Goal: Task Accomplishment & Management: Use online tool/utility

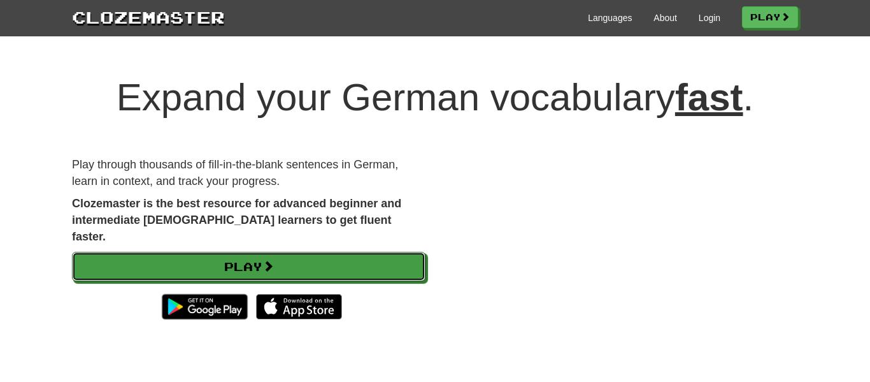
click at [399, 252] on link "Play" at bounding box center [248, 266] width 353 height 29
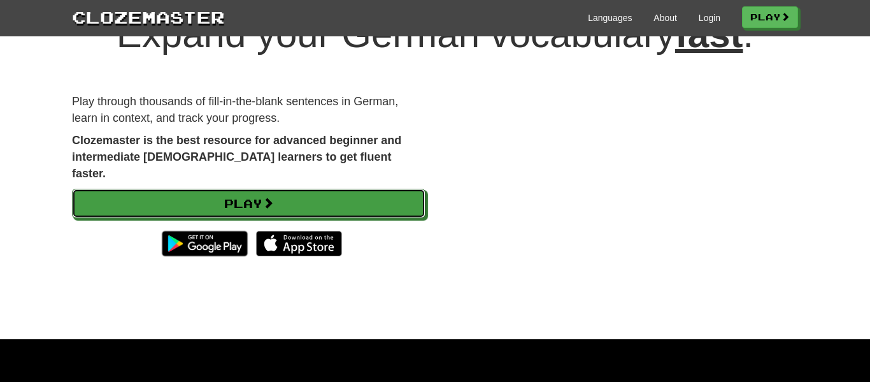
scroll to position [63, 0]
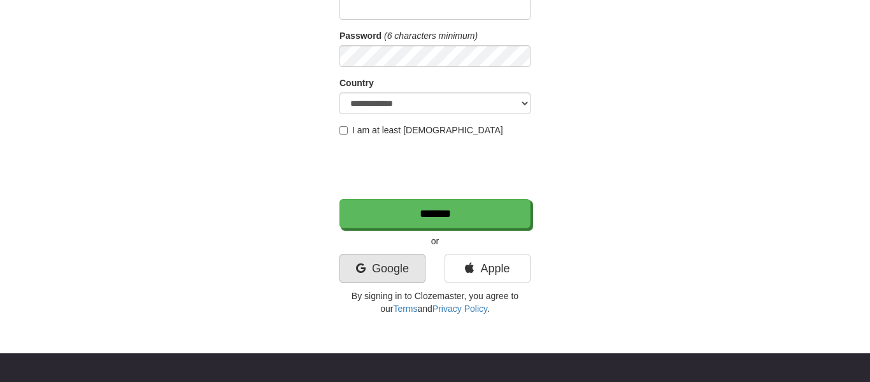
scroll to position [181, 0]
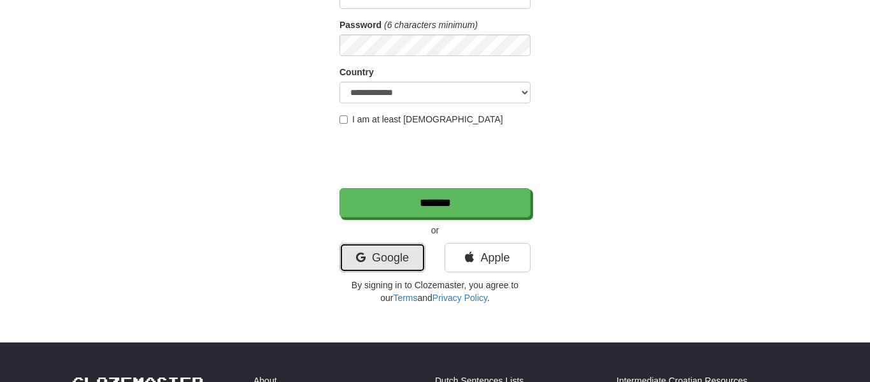
click at [387, 256] on link "Google" at bounding box center [382, 257] width 86 height 29
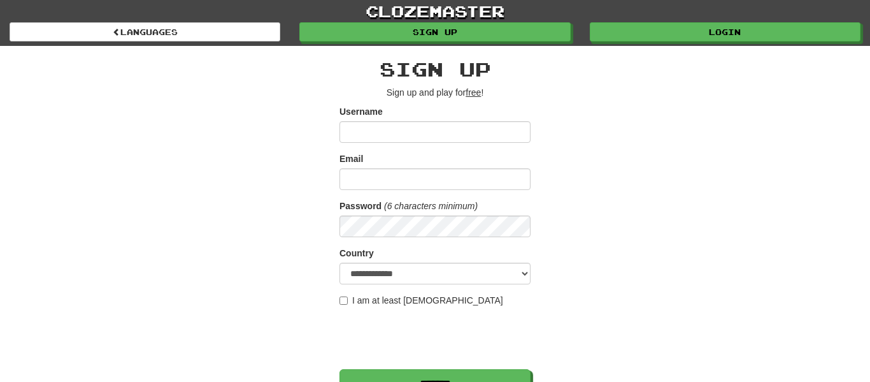
click at [389, 129] on input "Username" at bounding box center [434, 132] width 191 height 22
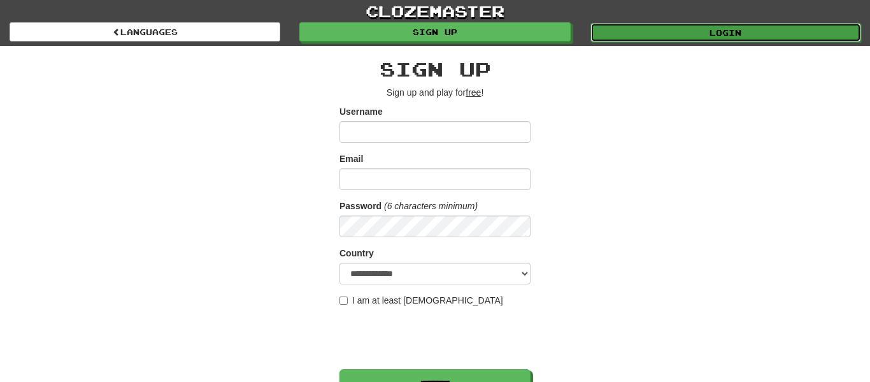
click at [686, 28] on link "Login" at bounding box center [725, 32] width 271 height 19
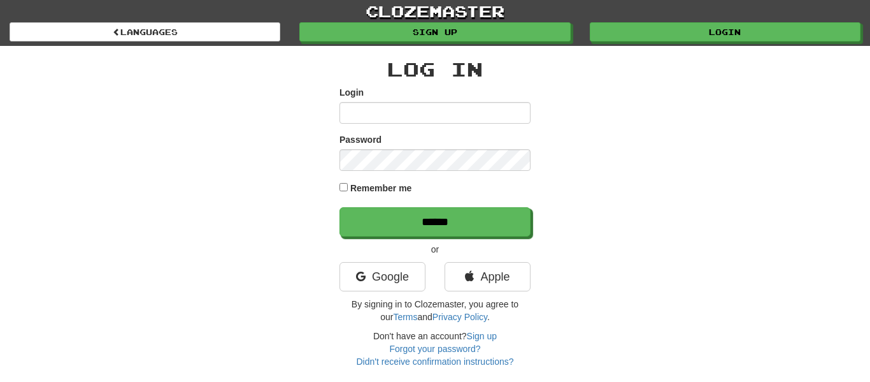
click at [375, 119] on input "Login" at bounding box center [434, 113] width 191 height 22
type input "*"
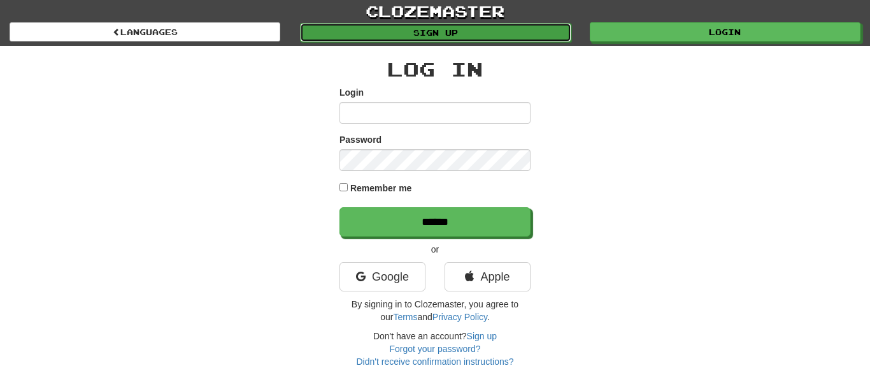
click at [403, 36] on link "Sign up" at bounding box center [435, 32] width 271 height 19
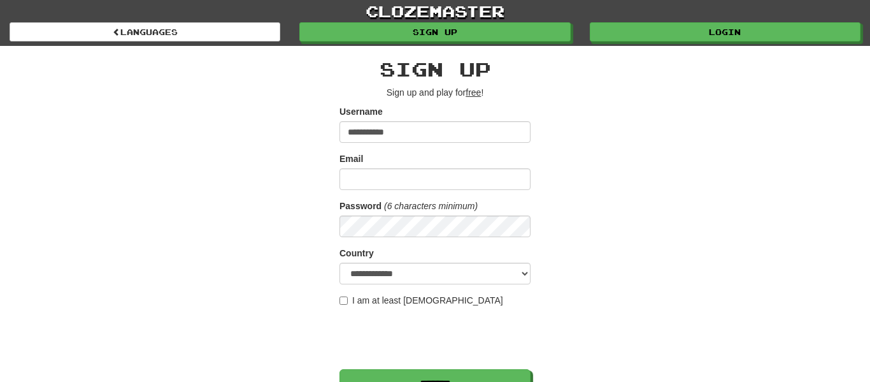
type input "**********"
click at [366, 183] on input "Email" at bounding box center [434, 179] width 191 height 22
click at [366, 183] on input "*" at bounding box center [434, 179] width 191 height 22
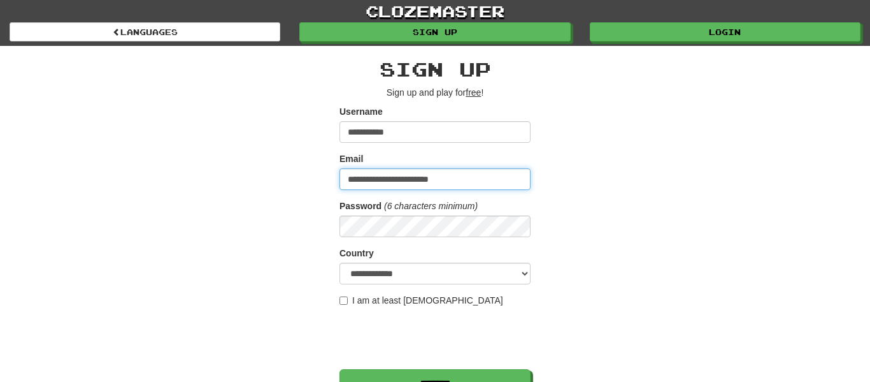
type input "**********"
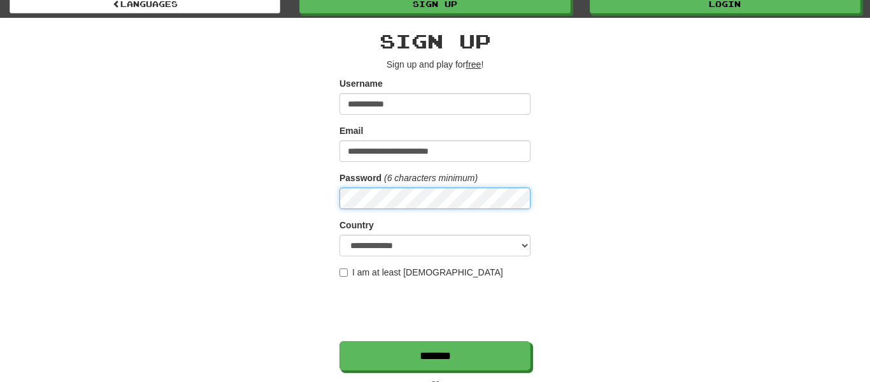
scroll to position [31, 0]
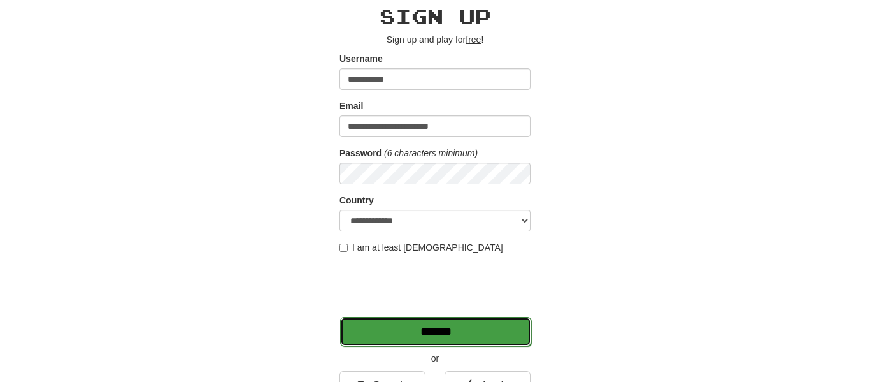
click at [362, 317] on input "*******" at bounding box center [435, 331] width 191 height 29
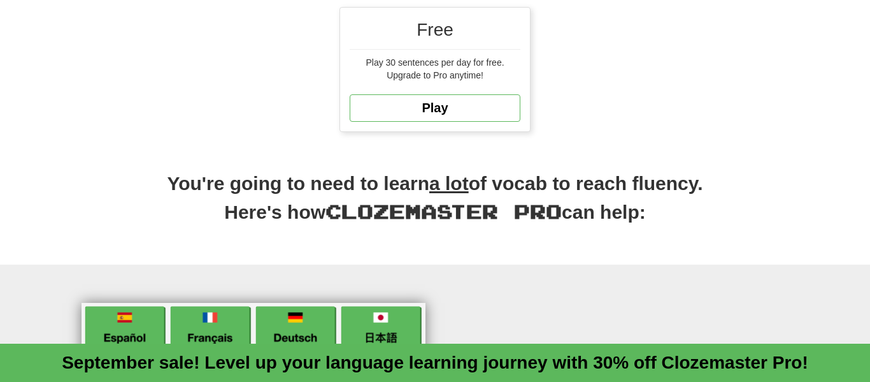
scroll to position [468, 0]
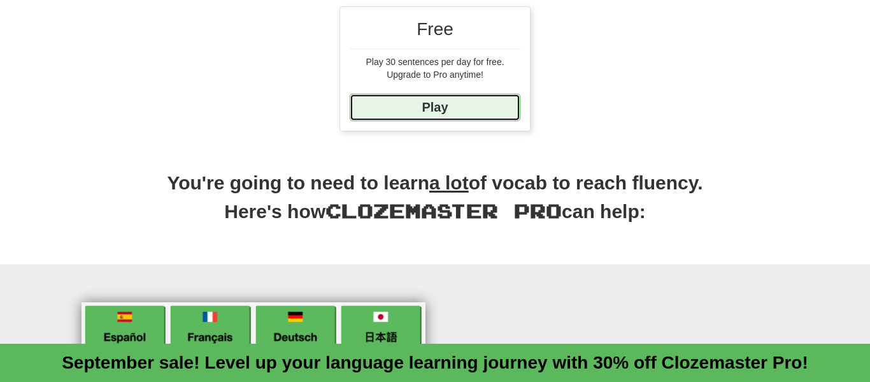
click at [438, 95] on link "Play" at bounding box center [435, 107] width 171 height 27
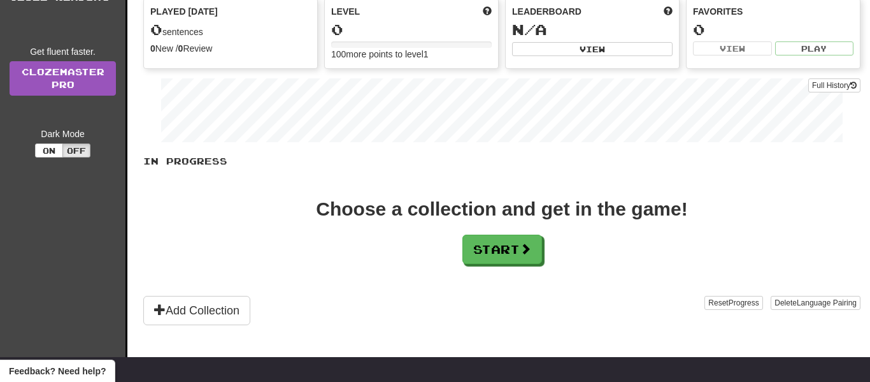
scroll to position [162, 0]
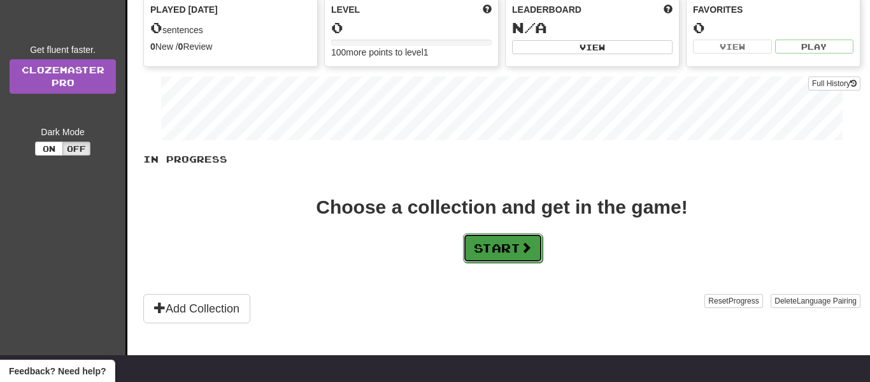
click at [479, 253] on button "Start" at bounding box center [503, 247] width 80 height 29
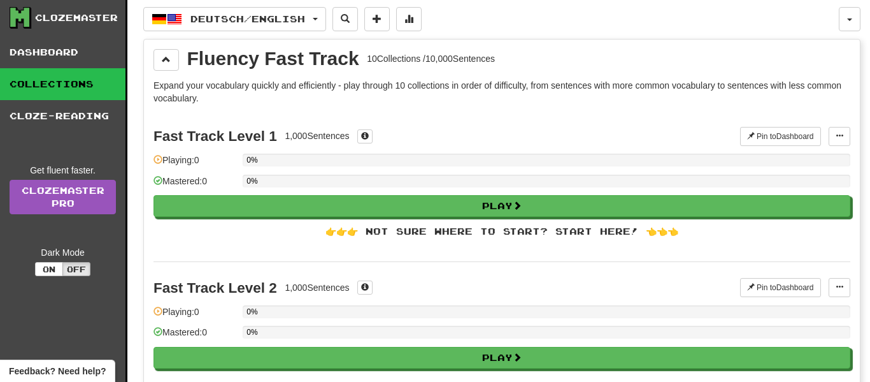
scroll to position [44, 0]
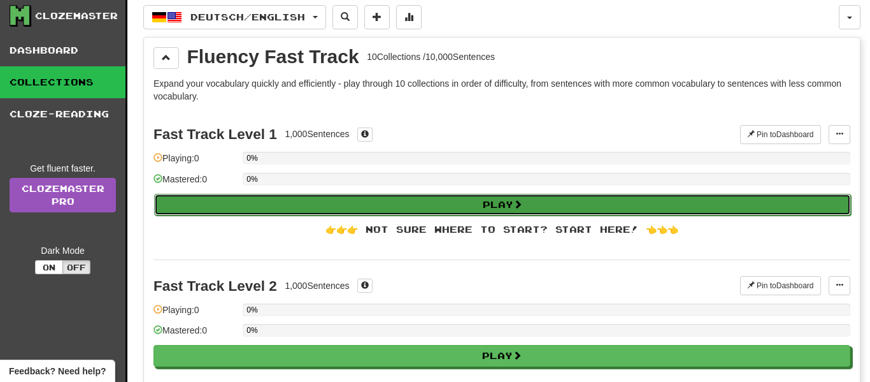
click at [304, 200] on button "Play" at bounding box center [502, 205] width 697 height 22
select select "**"
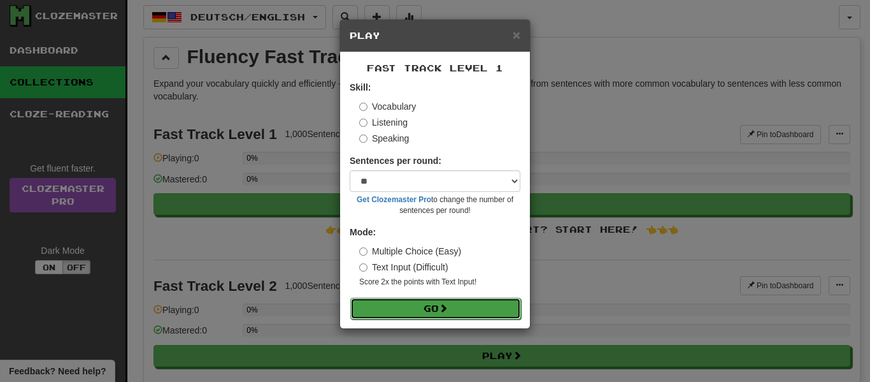
click at [408, 297] on button "Go" at bounding box center [435, 308] width 171 height 22
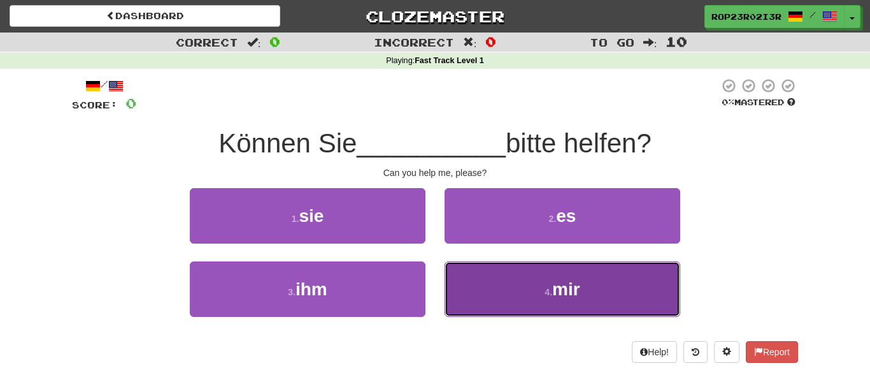
click at [512, 277] on button "4 . mir" at bounding box center [563, 288] width 236 height 55
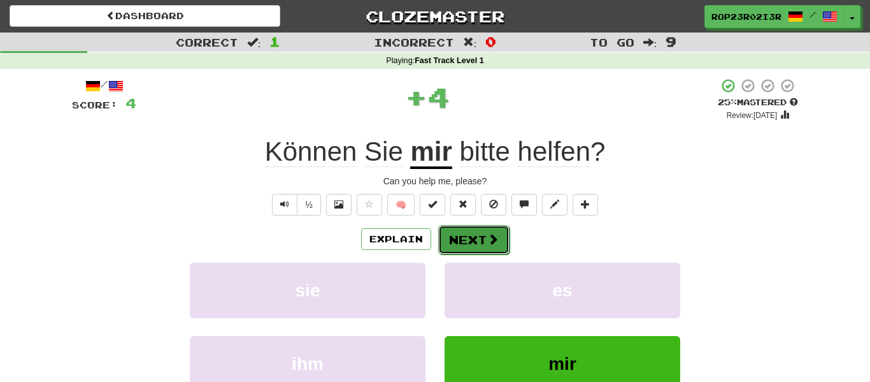
click at [494, 236] on span at bounding box center [492, 238] width 11 height 11
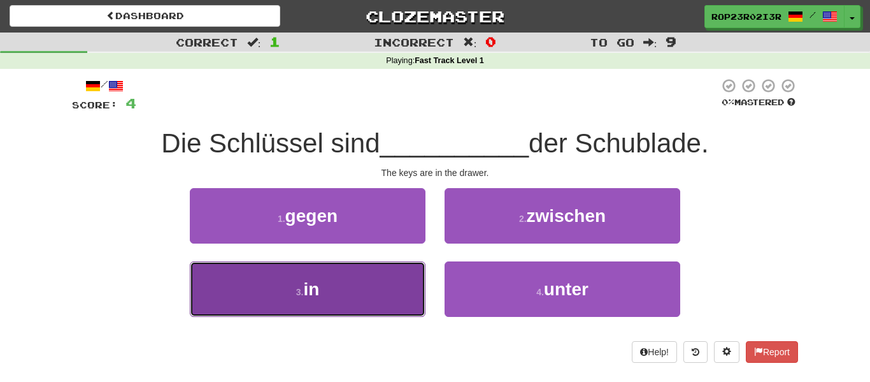
click at [378, 289] on button "3 . in" at bounding box center [308, 288] width 236 height 55
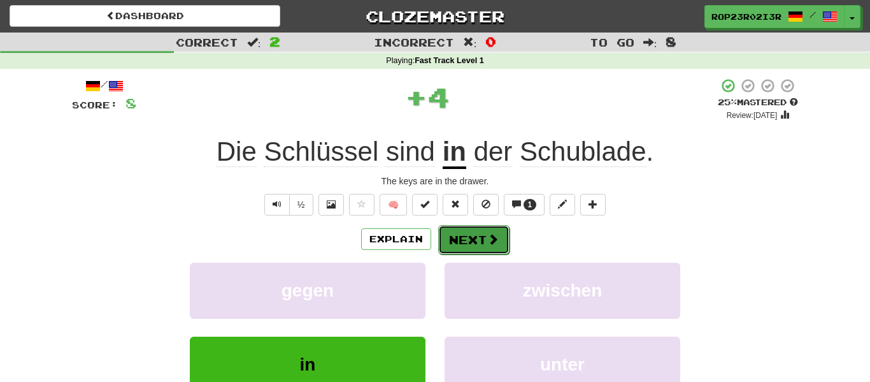
click at [487, 233] on span at bounding box center [492, 238] width 11 height 11
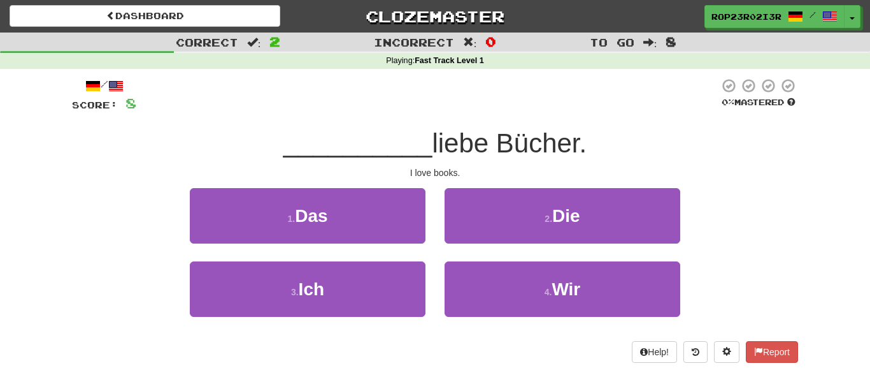
click at [383, 258] on div "1 . Das" at bounding box center [307, 224] width 255 height 73
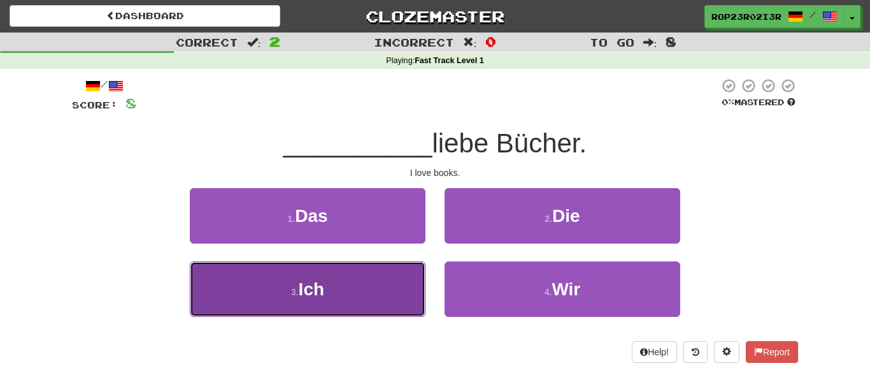
click at [380, 266] on button "3 . Ich" at bounding box center [308, 288] width 236 height 55
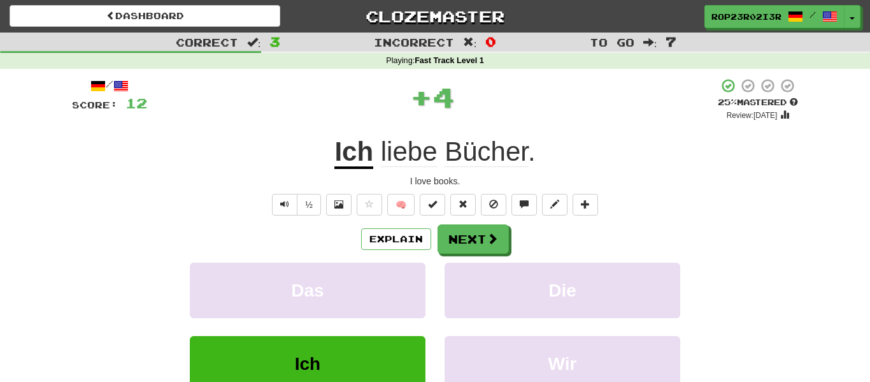
click at [461, 220] on div "/ Score: 12 + 4 25 % Mastered Review: [DATE] Ich liebe Bücher . I love books. ½…" at bounding box center [435, 267] width 726 height 378
click at [460, 224] on div "Explain Next" at bounding box center [435, 238] width 726 height 29
click at [466, 248] on button "Next" at bounding box center [473, 239] width 71 height 29
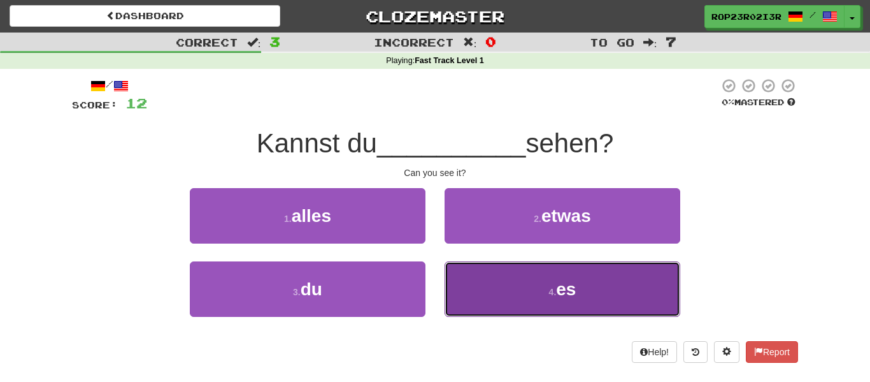
click at [527, 276] on button "4 . es" at bounding box center [563, 288] width 236 height 55
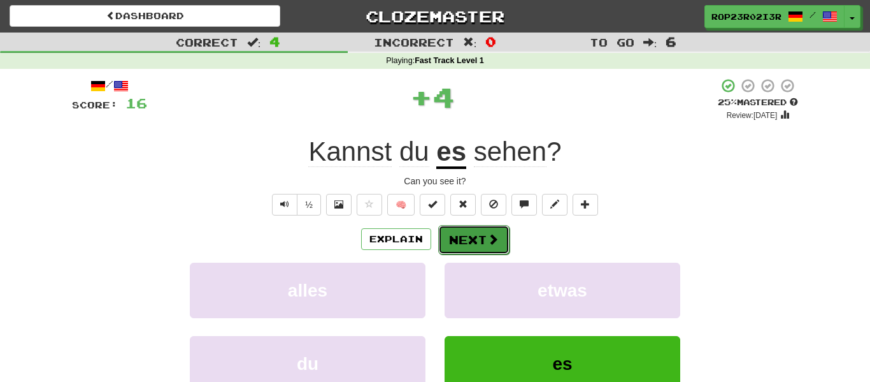
click at [485, 225] on button "Next" at bounding box center [473, 239] width 71 height 29
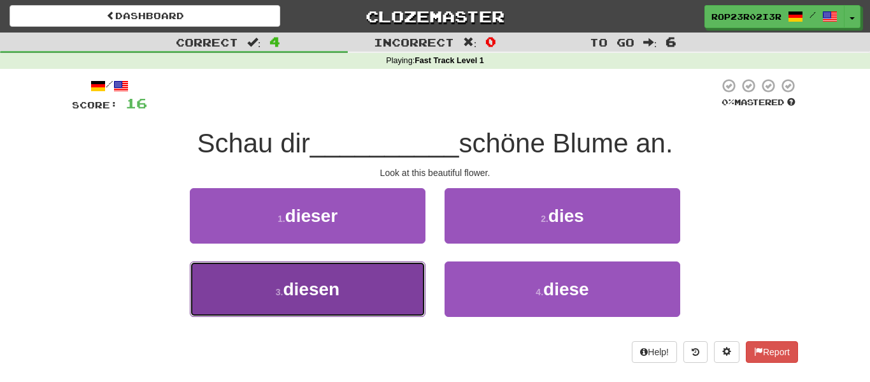
click at [396, 285] on button "3 . diesen" at bounding box center [308, 288] width 236 height 55
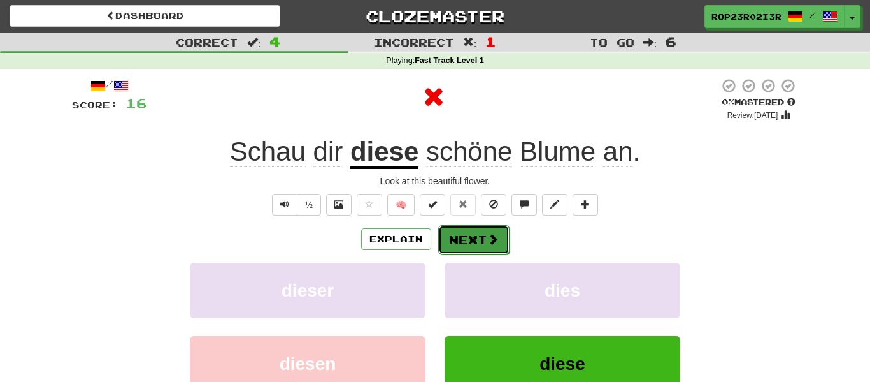
click at [491, 244] on span at bounding box center [492, 238] width 11 height 11
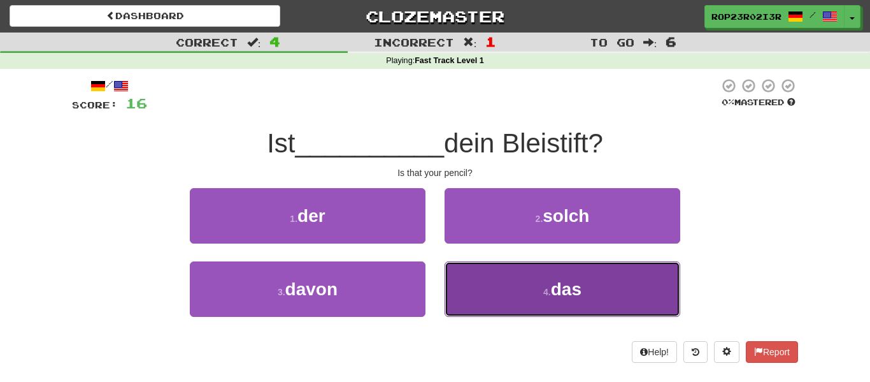
click at [449, 275] on button "4 . das" at bounding box center [563, 288] width 236 height 55
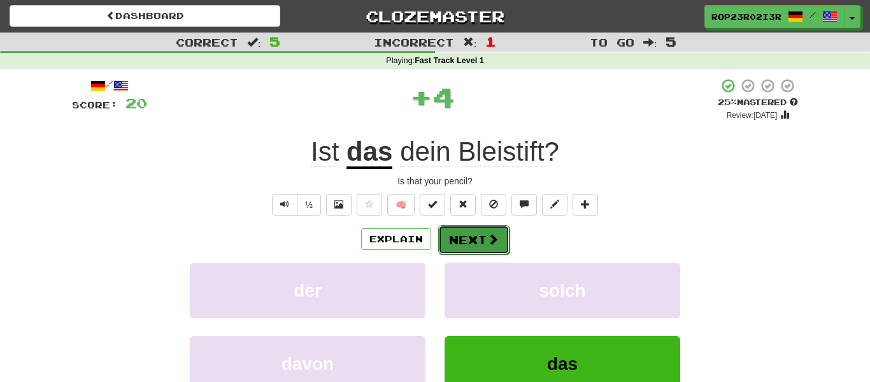
click at [480, 244] on button "Next" at bounding box center [473, 239] width 71 height 29
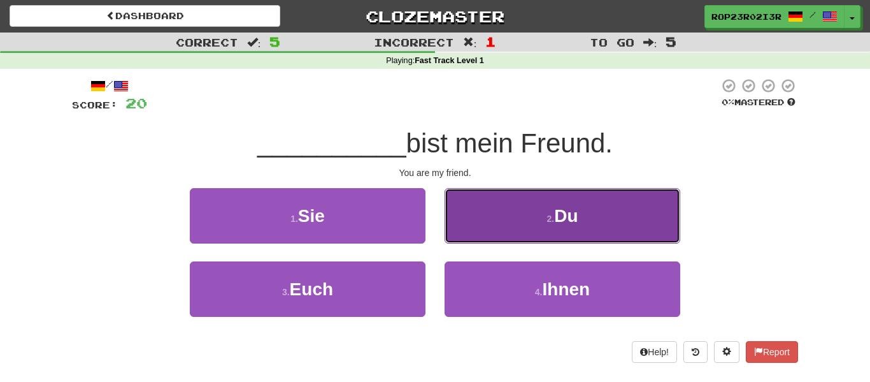
click at [478, 210] on button "2 . Du" at bounding box center [563, 215] width 236 height 55
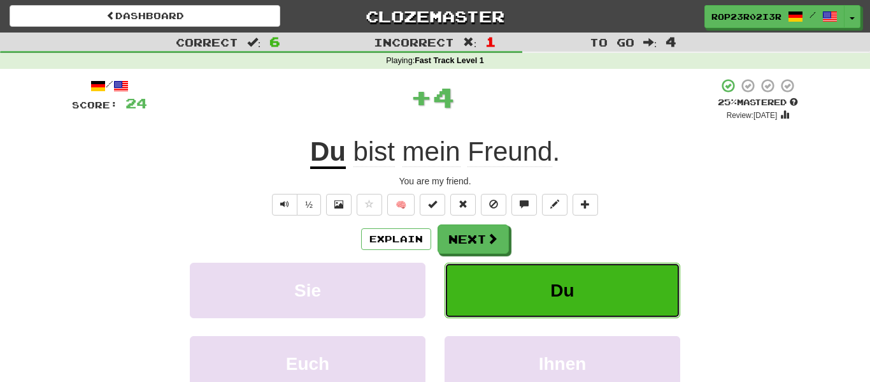
scroll to position [30, 0]
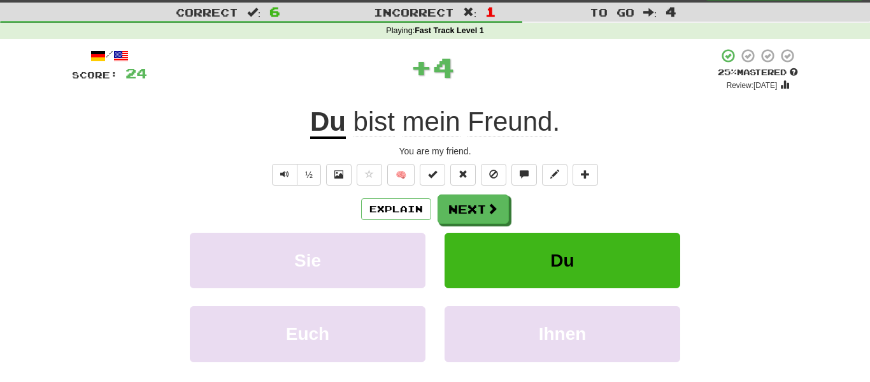
click at [508, 212] on div "Explain Next" at bounding box center [435, 208] width 726 height 29
click at [487, 208] on span at bounding box center [492, 208] width 11 height 11
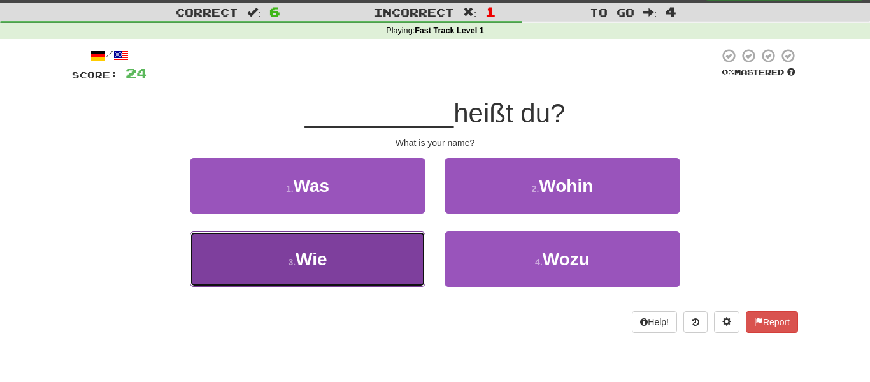
click at [413, 239] on button "3 . Wie" at bounding box center [308, 258] width 236 height 55
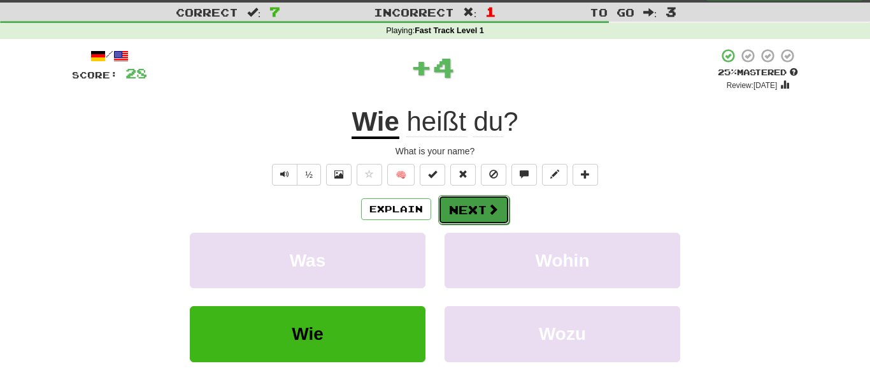
click at [485, 208] on button "Next" at bounding box center [473, 209] width 71 height 29
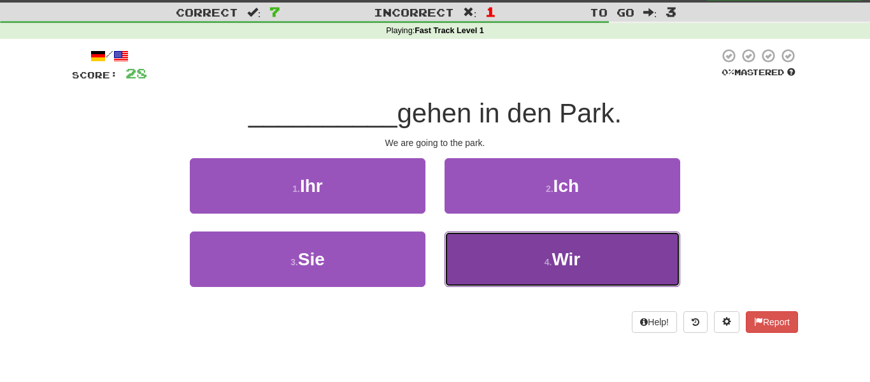
click at [529, 250] on button "4 . Wir" at bounding box center [563, 258] width 236 height 55
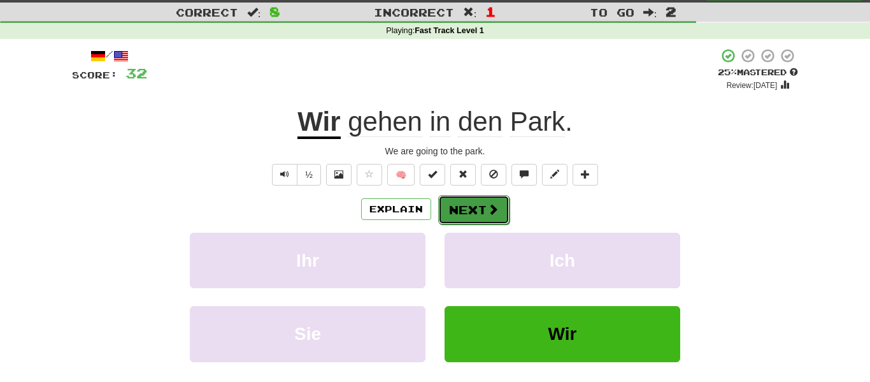
click at [478, 211] on button "Next" at bounding box center [473, 209] width 71 height 29
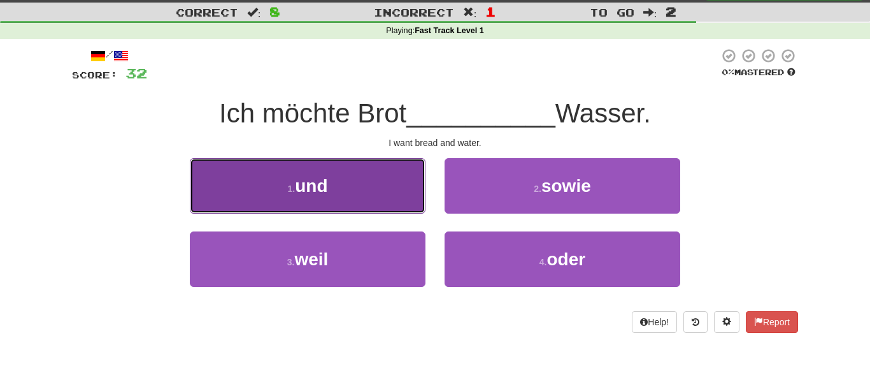
click at [385, 191] on button "1 . und" at bounding box center [308, 185] width 236 height 55
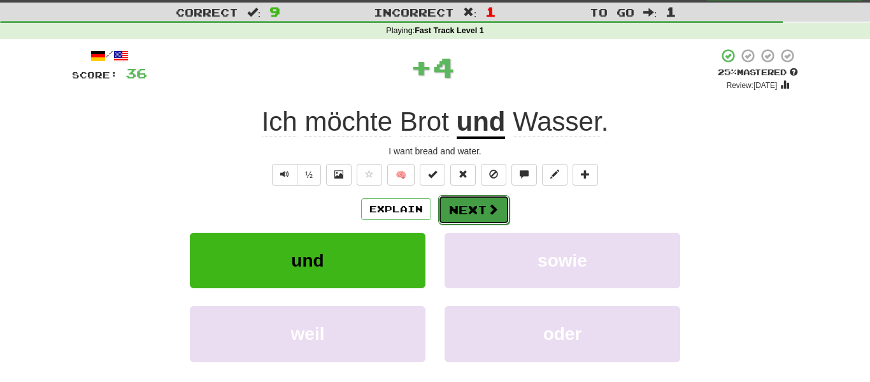
click at [503, 207] on button "Next" at bounding box center [473, 209] width 71 height 29
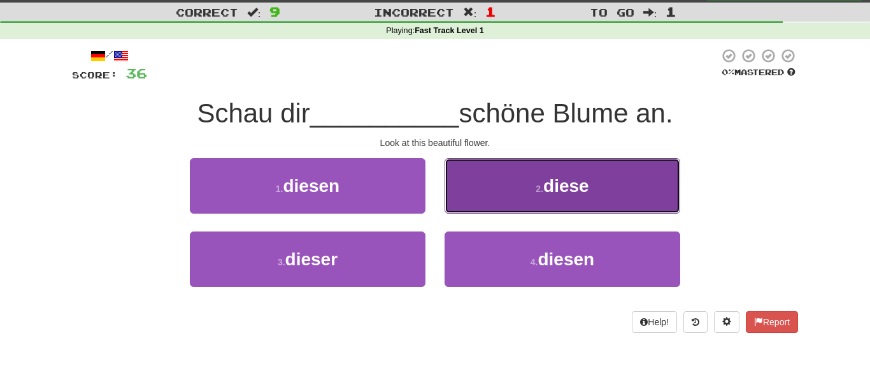
click at [472, 187] on button "2 . diese" at bounding box center [563, 185] width 236 height 55
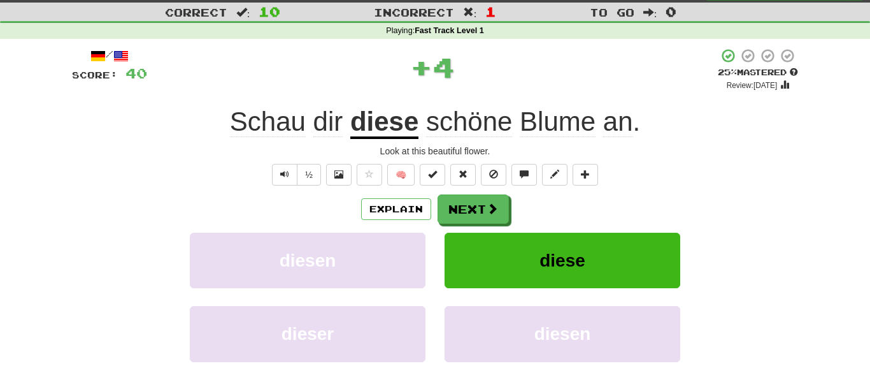
click at [419, 131] on span "schöne Blume an ." at bounding box center [529, 121] width 222 height 31
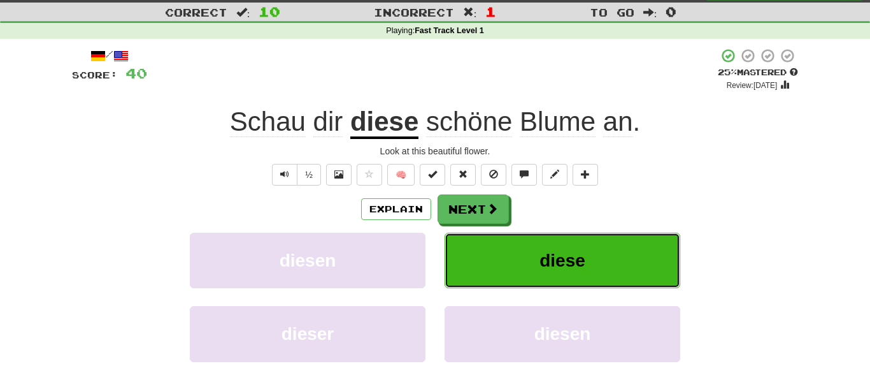
click at [626, 271] on button "diese" at bounding box center [563, 259] width 236 height 55
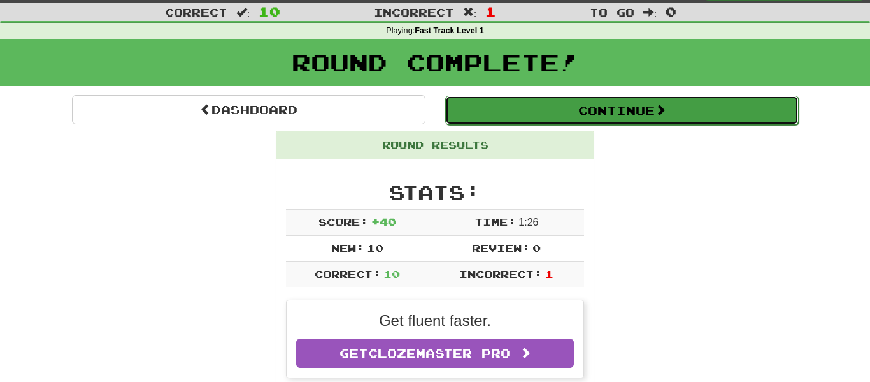
click at [638, 101] on button "Continue" at bounding box center [621, 110] width 353 height 29
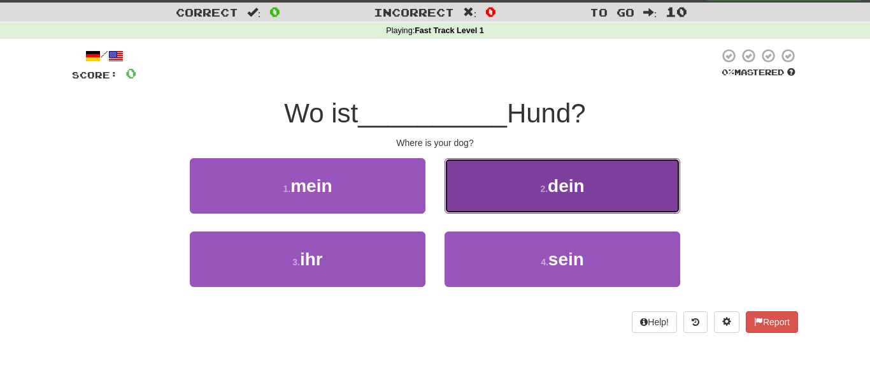
click at [469, 178] on button "2 . dein" at bounding box center [563, 185] width 236 height 55
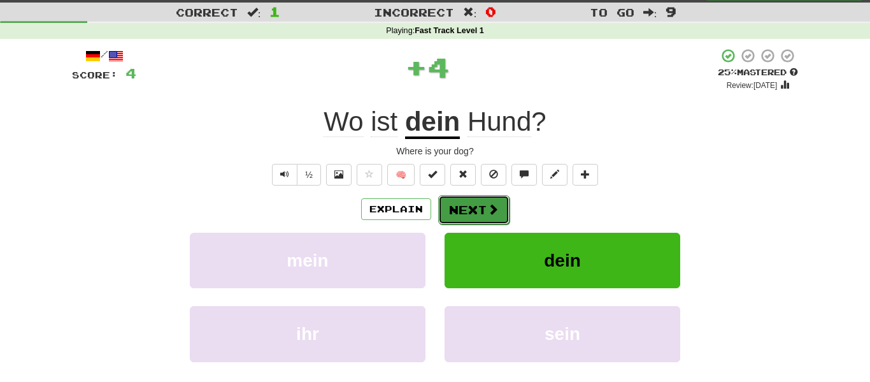
click at [464, 196] on button "Next" at bounding box center [473, 209] width 71 height 29
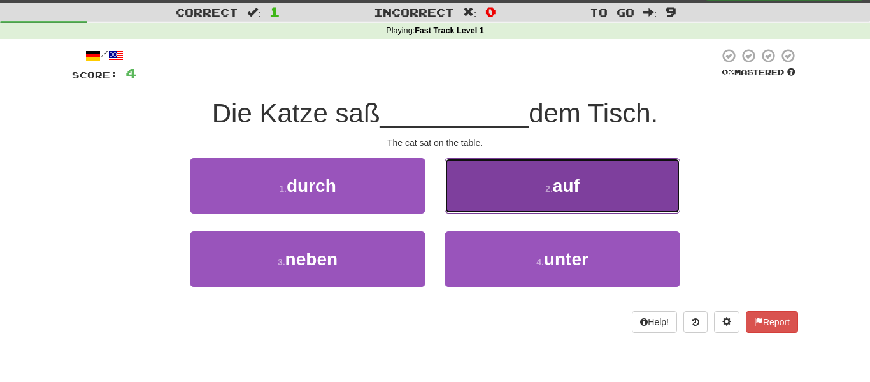
click at [459, 196] on button "2 . auf" at bounding box center [563, 185] width 236 height 55
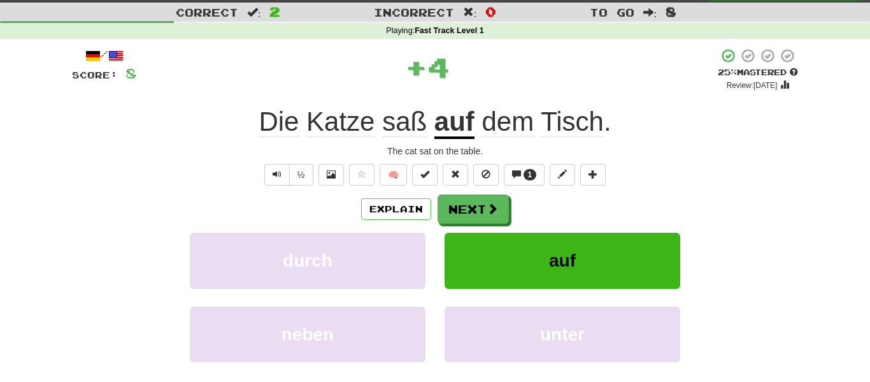
click at [459, 126] on u "auf" at bounding box center [454, 122] width 40 height 32
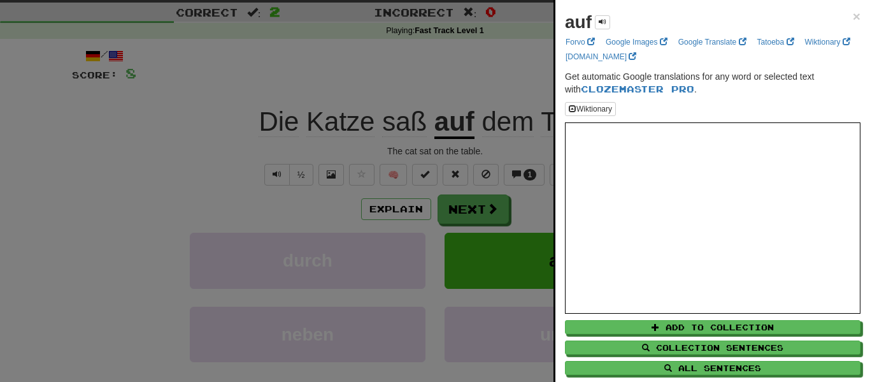
click at [166, 158] on div at bounding box center [435, 191] width 870 height 382
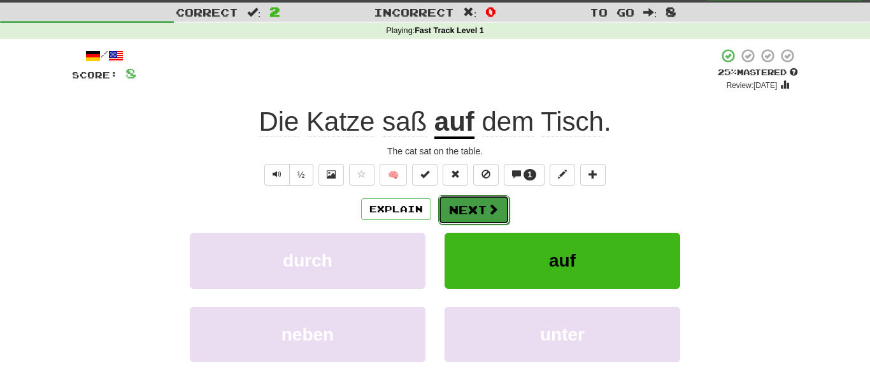
click at [476, 216] on button "Next" at bounding box center [473, 209] width 71 height 29
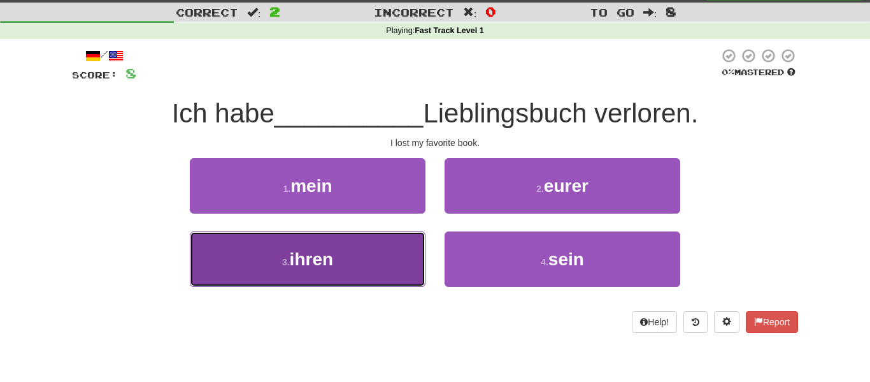
click at [384, 252] on button "3 . ihren" at bounding box center [308, 258] width 236 height 55
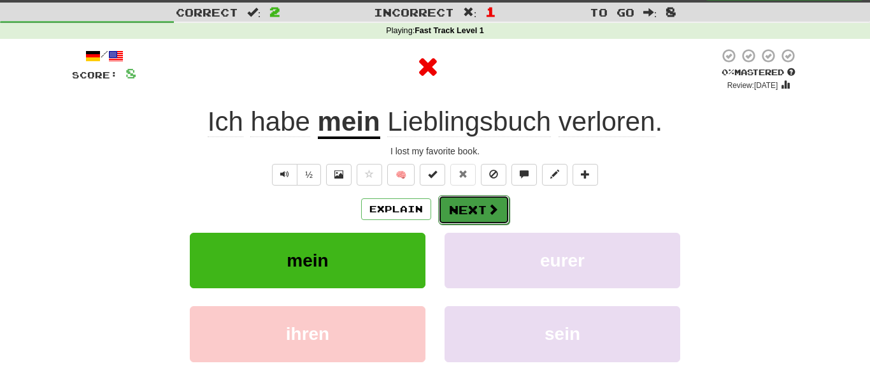
click at [492, 203] on span at bounding box center [492, 208] width 11 height 11
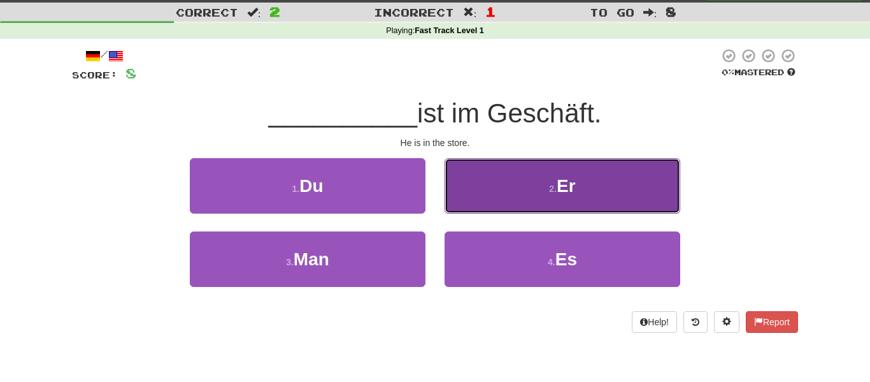
click at [485, 201] on button "2 . Er" at bounding box center [563, 185] width 236 height 55
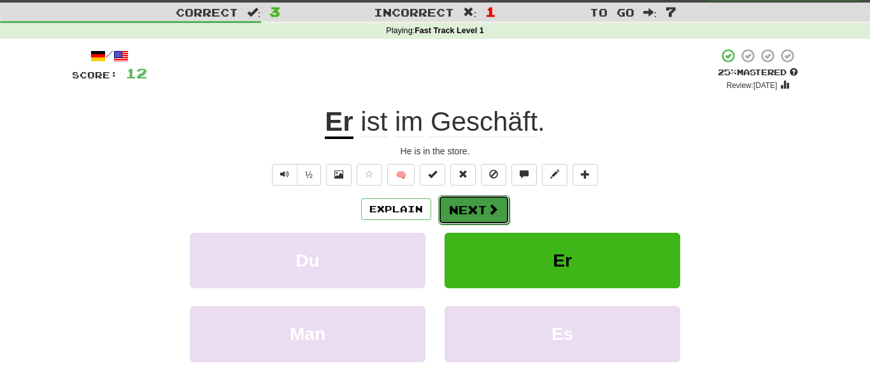
click at [466, 210] on button "Next" at bounding box center [473, 209] width 71 height 29
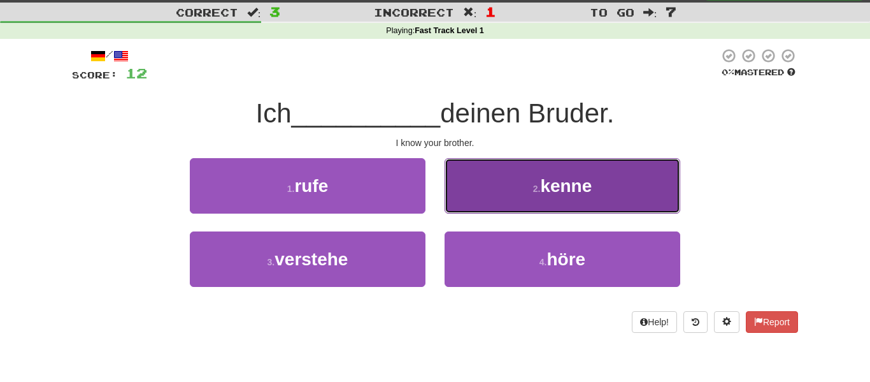
click at [451, 164] on button "2 . kenne" at bounding box center [563, 185] width 236 height 55
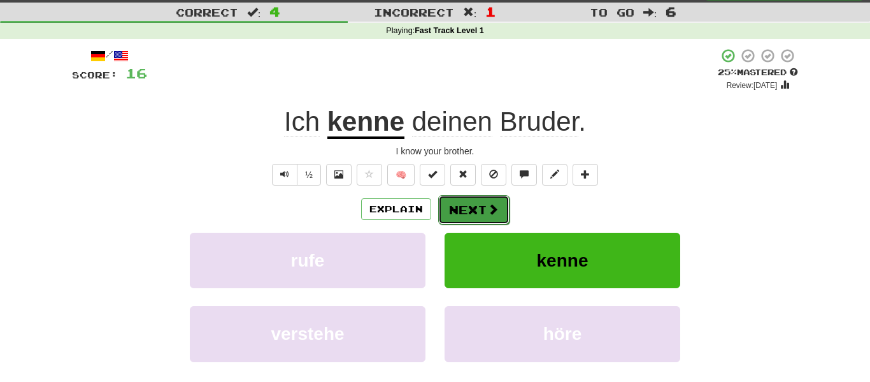
click at [457, 198] on button "Next" at bounding box center [473, 209] width 71 height 29
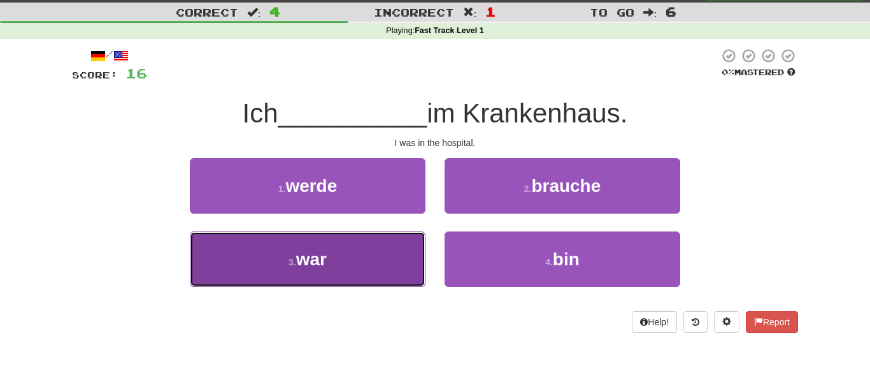
click at [353, 236] on button "3 . war" at bounding box center [308, 258] width 236 height 55
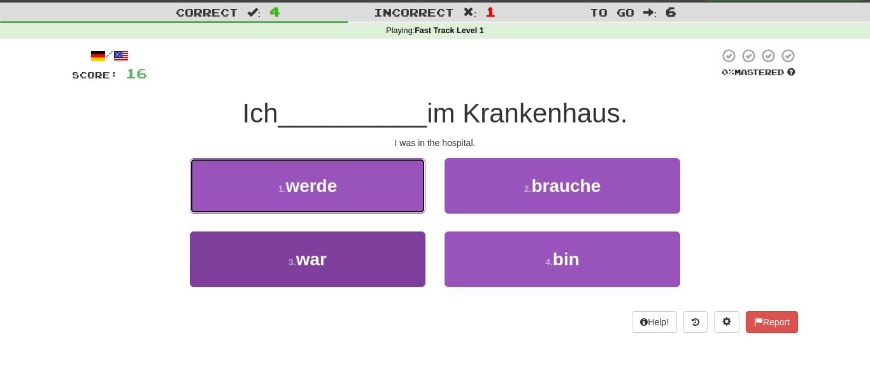
click at [353, 213] on button "1 . werde" at bounding box center [308, 185] width 236 height 55
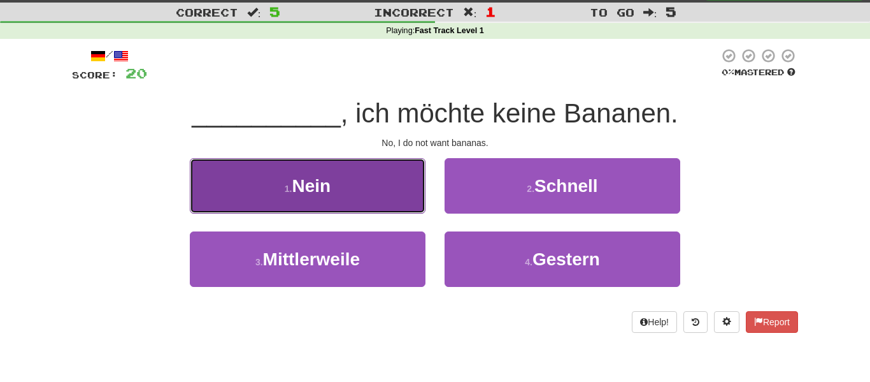
click at [405, 170] on button "1 . Nein" at bounding box center [308, 185] width 236 height 55
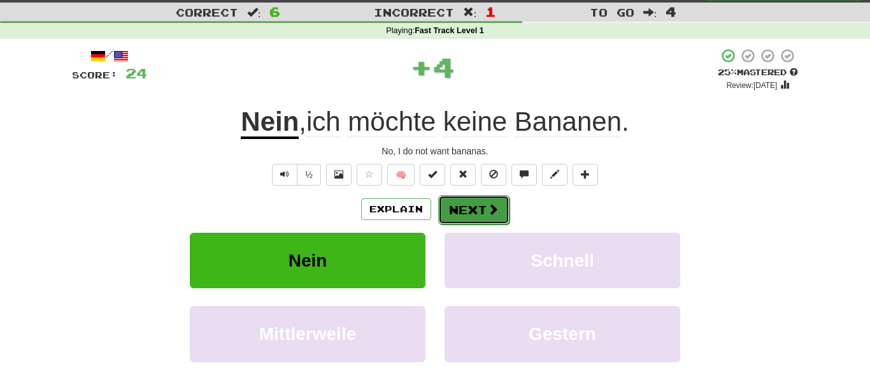
click at [503, 197] on button "Next" at bounding box center [473, 209] width 71 height 29
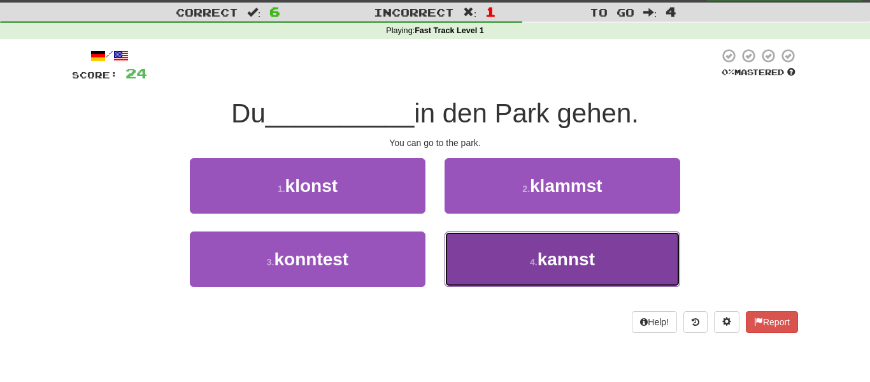
click at [480, 268] on button "4 . kannst" at bounding box center [563, 258] width 236 height 55
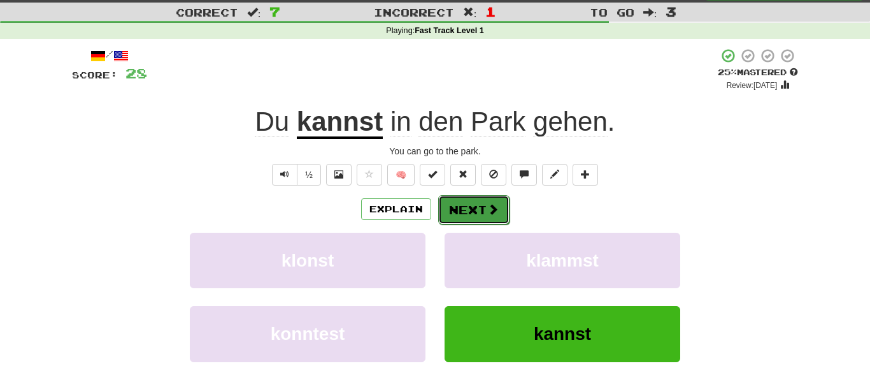
click at [499, 208] on button "Next" at bounding box center [473, 209] width 71 height 29
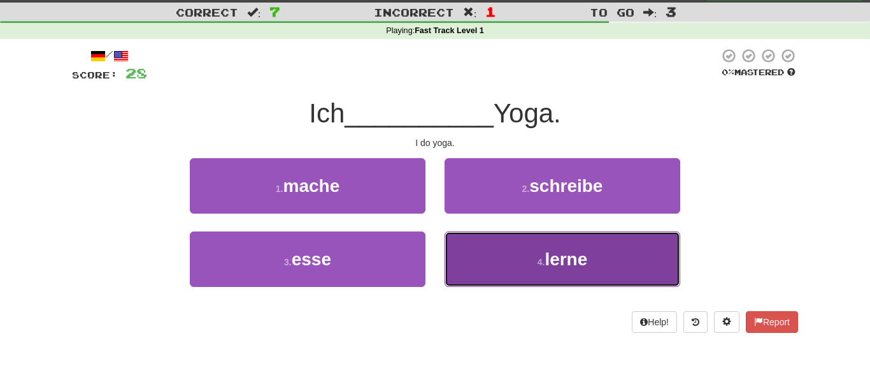
click at [473, 259] on button "4 . lerne" at bounding box center [563, 258] width 236 height 55
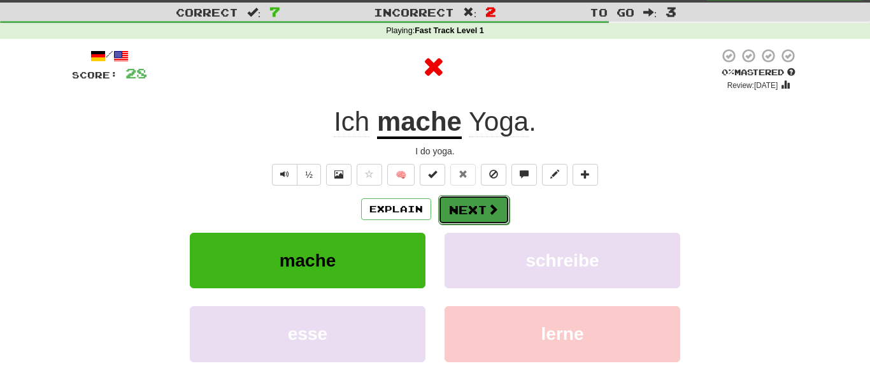
click at [501, 199] on button "Next" at bounding box center [473, 209] width 71 height 29
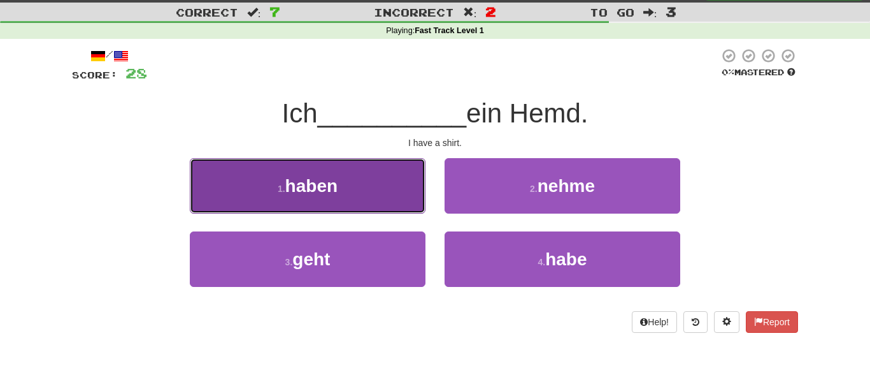
click at [414, 185] on button "1 . haben" at bounding box center [308, 185] width 236 height 55
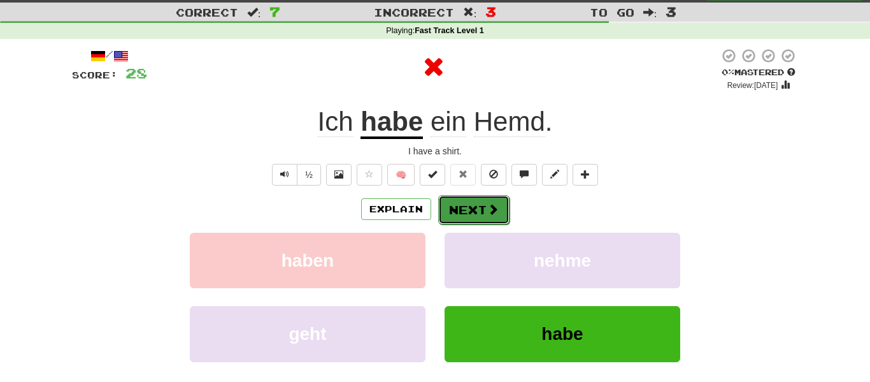
click at [470, 196] on button "Next" at bounding box center [473, 209] width 71 height 29
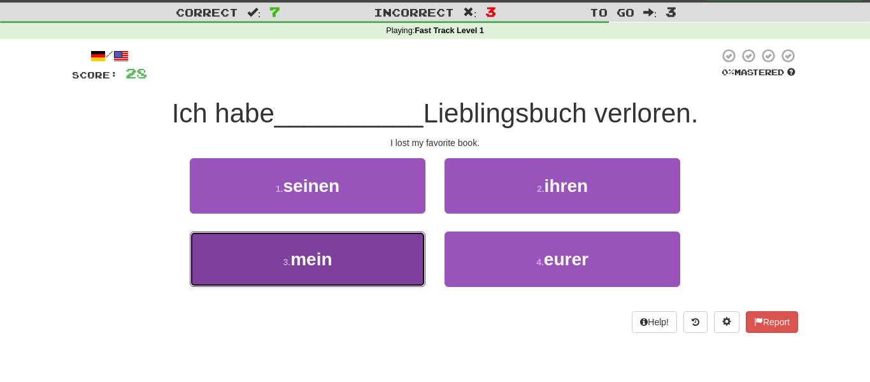
click at [418, 236] on button "3 . mein" at bounding box center [308, 258] width 236 height 55
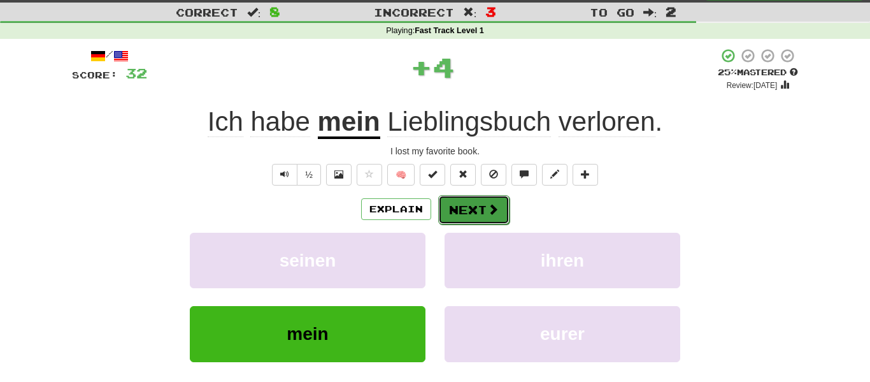
click at [449, 219] on button "Next" at bounding box center [473, 209] width 71 height 29
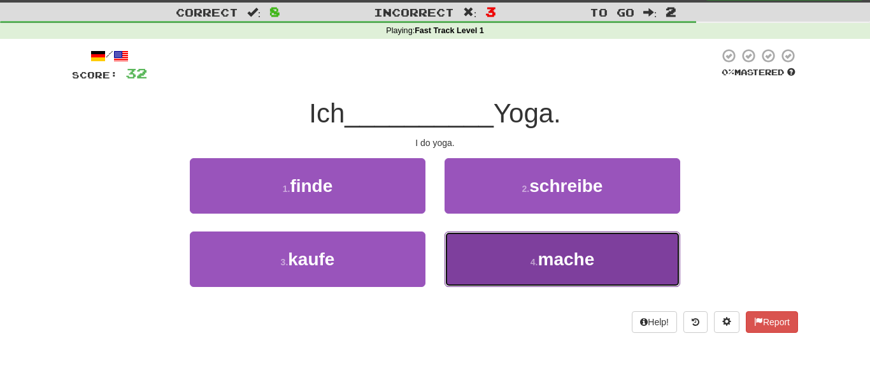
click at [473, 248] on button "4 . mache" at bounding box center [563, 258] width 236 height 55
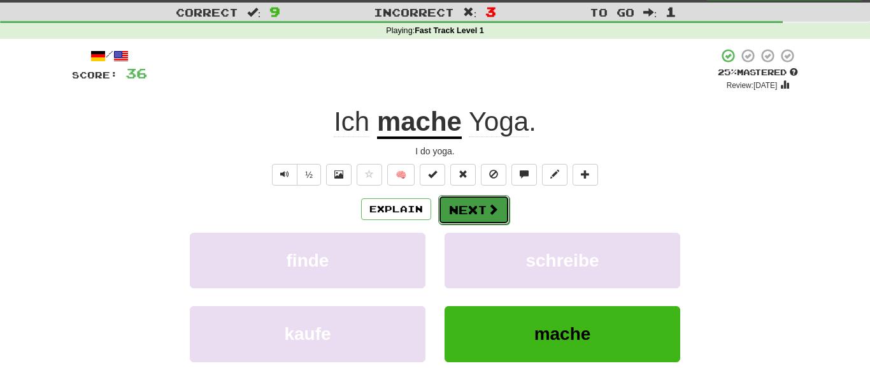
click at [482, 199] on button "Next" at bounding box center [473, 209] width 71 height 29
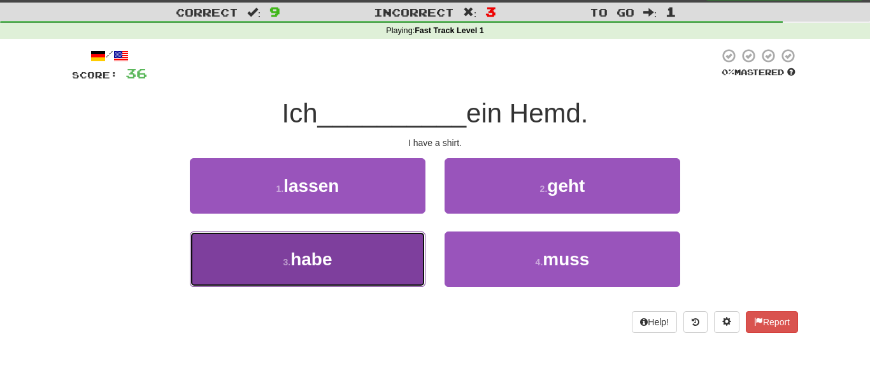
click at [341, 255] on button "3 . habe" at bounding box center [308, 258] width 236 height 55
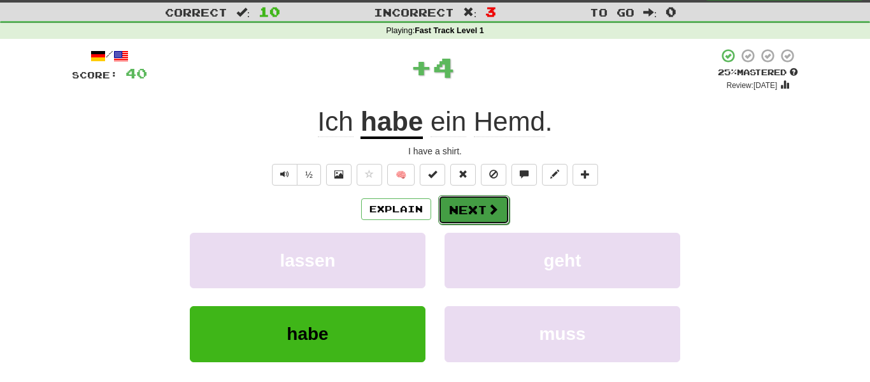
click at [462, 217] on button "Next" at bounding box center [473, 209] width 71 height 29
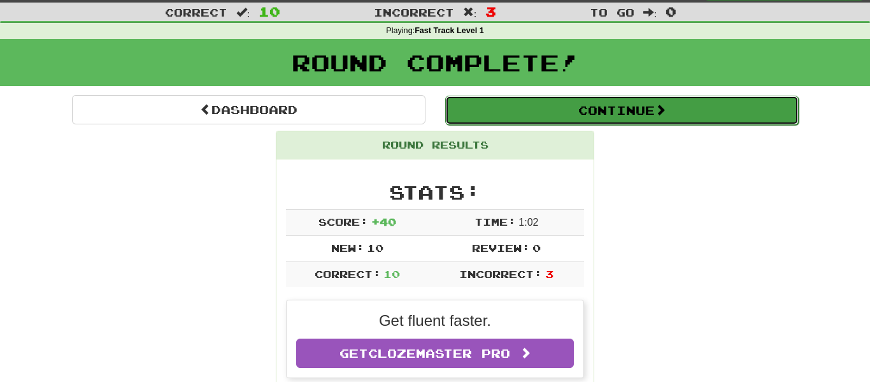
click at [608, 106] on button "Continue" at bounding box center [621, 110] width 353 height 29
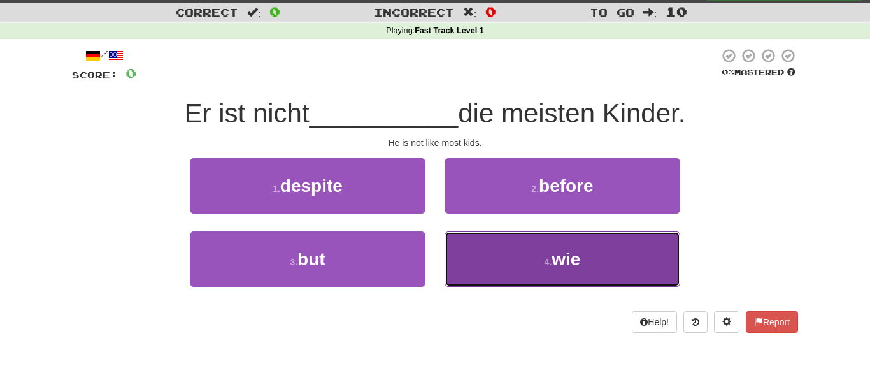
click at [492, 252] on button "4 . wie" at bounding box center [563, 258] width 236 height 55
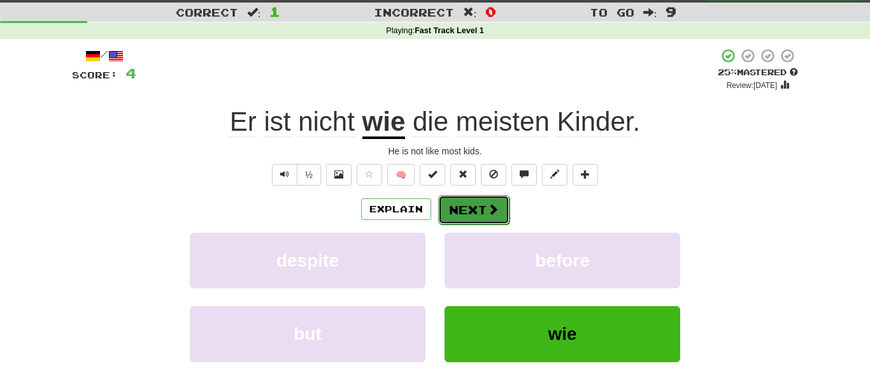
click at [445, 199] on button "Next" at bounding box center [473, 209] width 71 height 29
